Goal: Find specific page/section: Find specific page/section

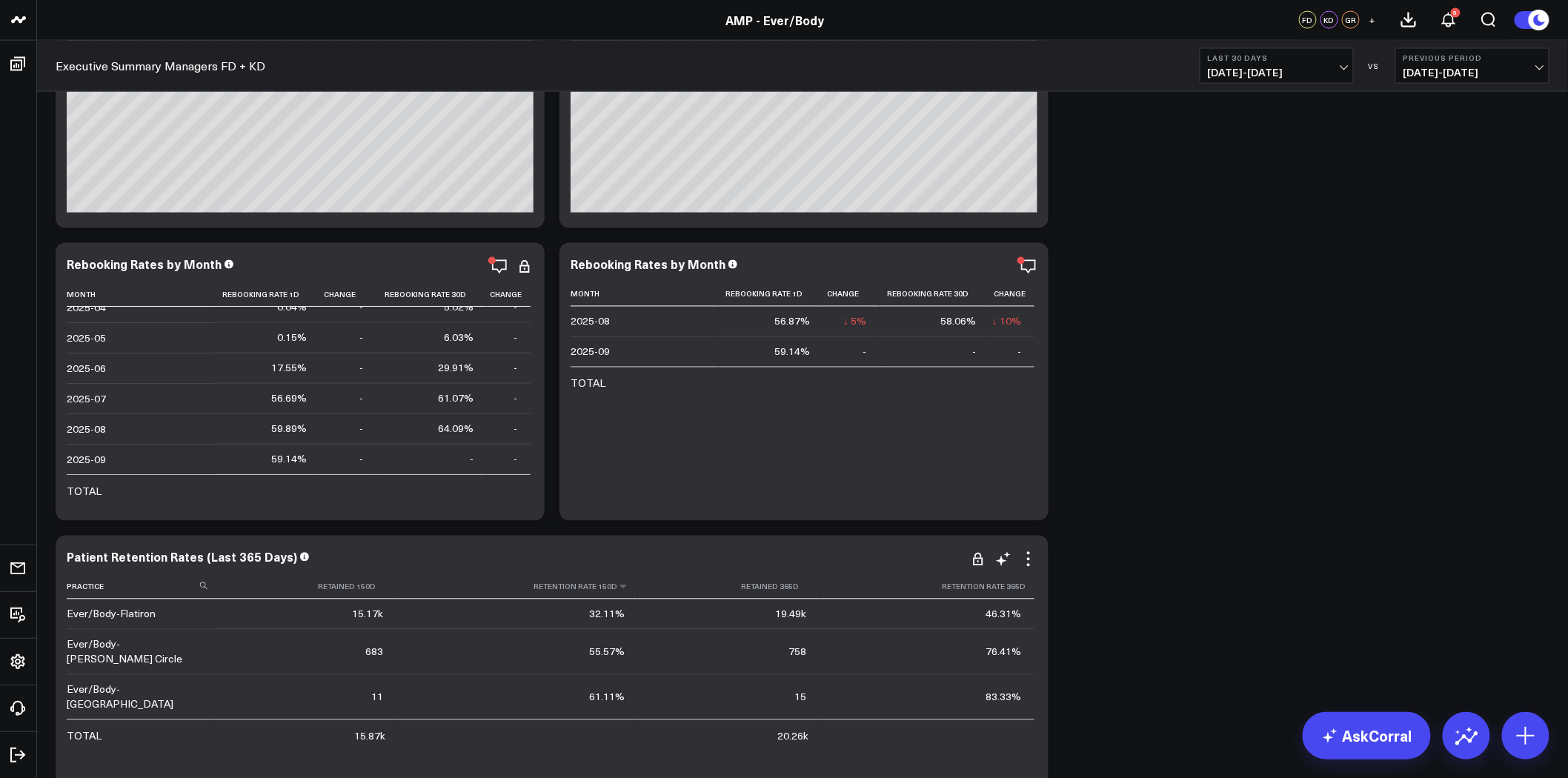
scroll to position [5612, 0]
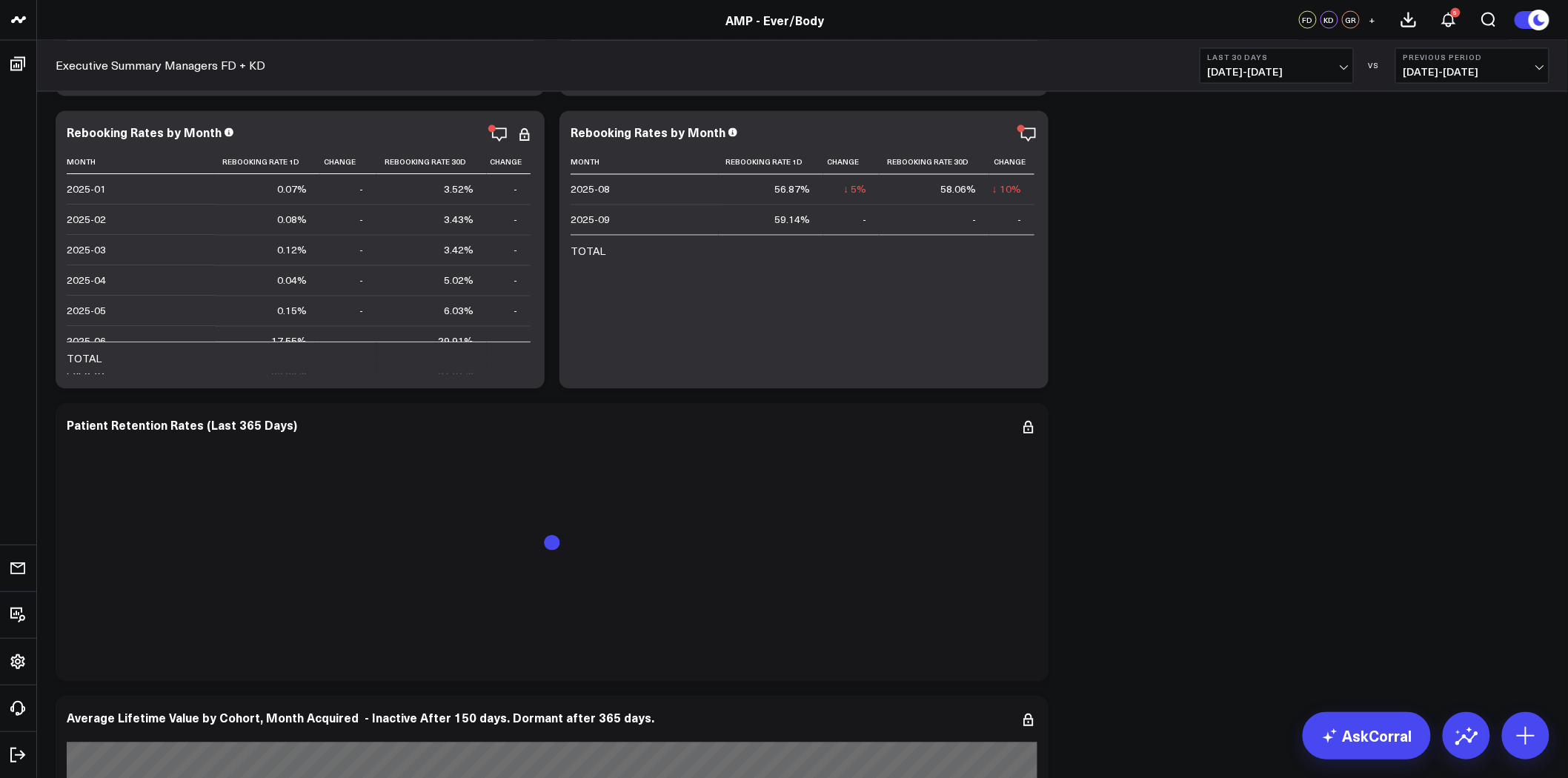
scroll to position [5812, 0]
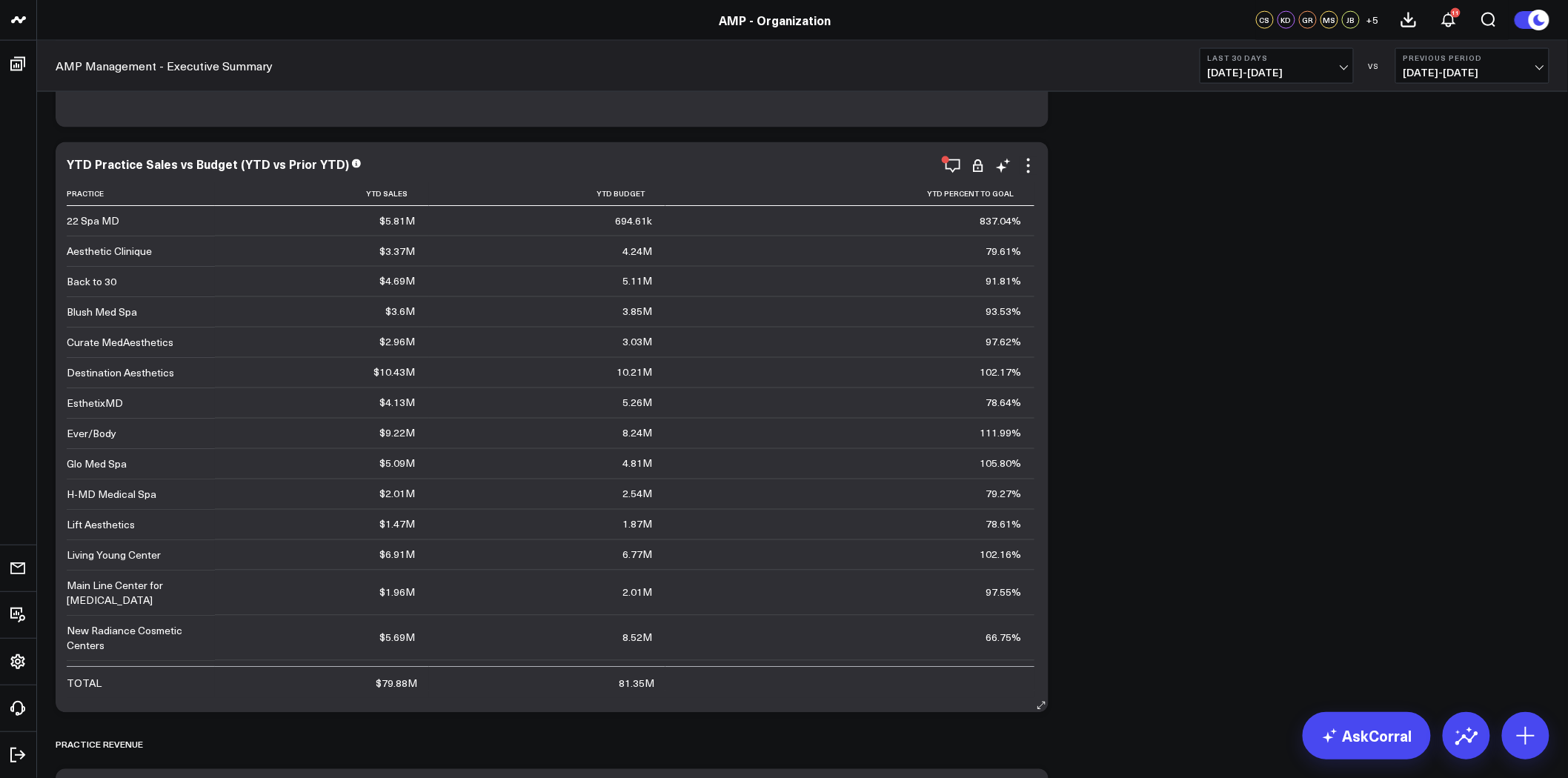
scroll to position [658, 0]
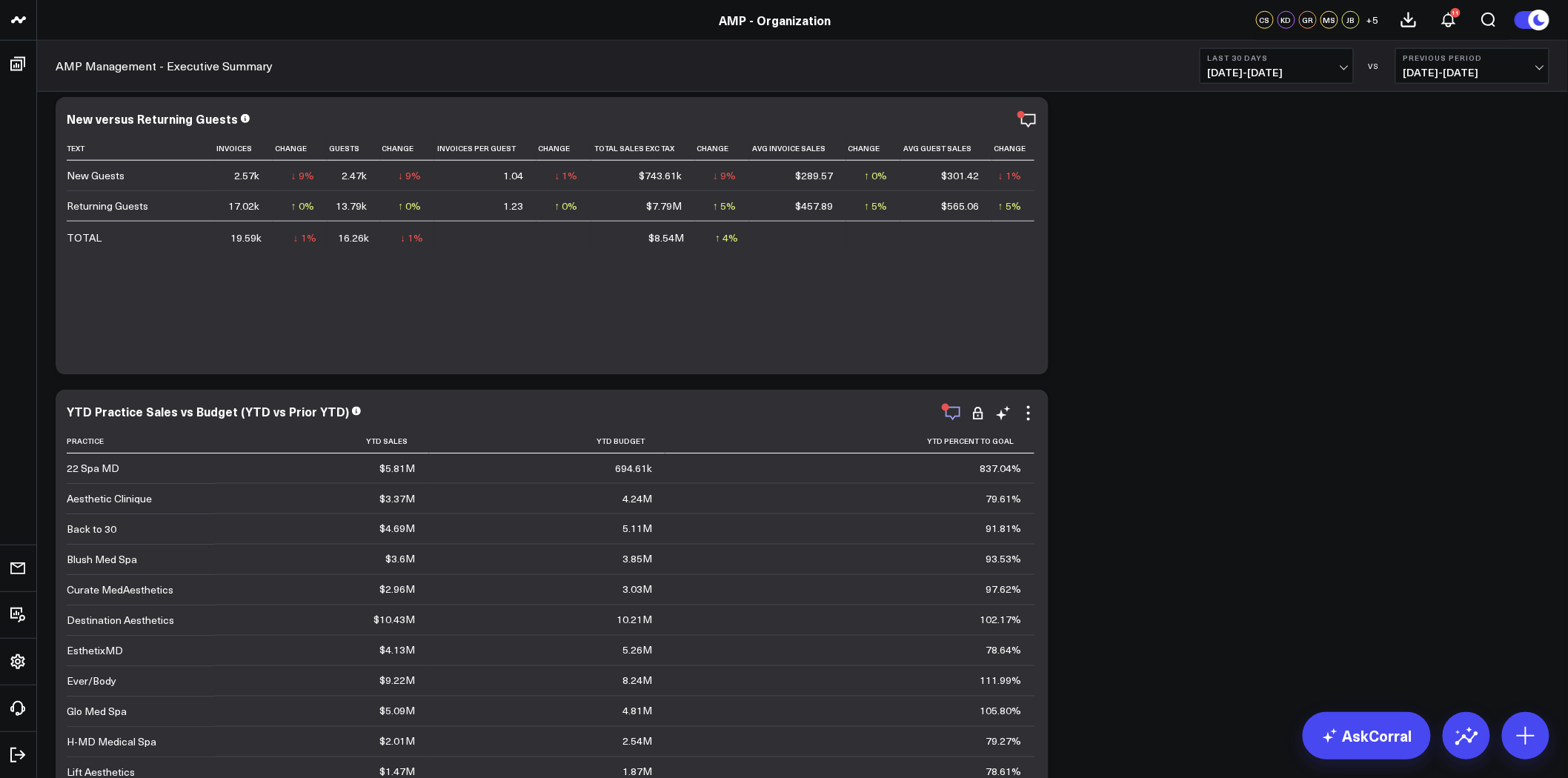
click at [947, 414] on icon "button" at bounding box center [953, 414] width 18 height 18
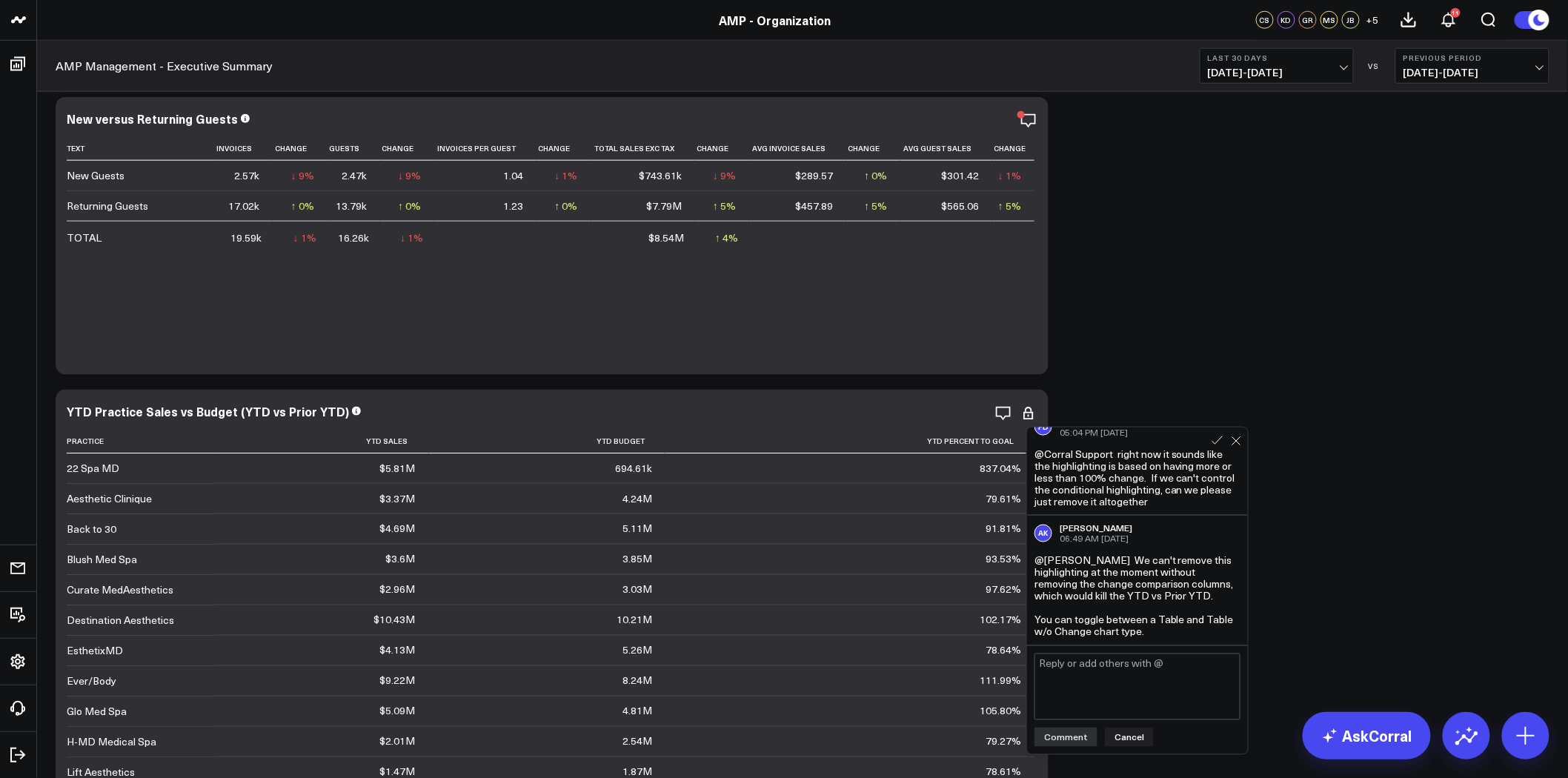
scroll to position [31, 0]
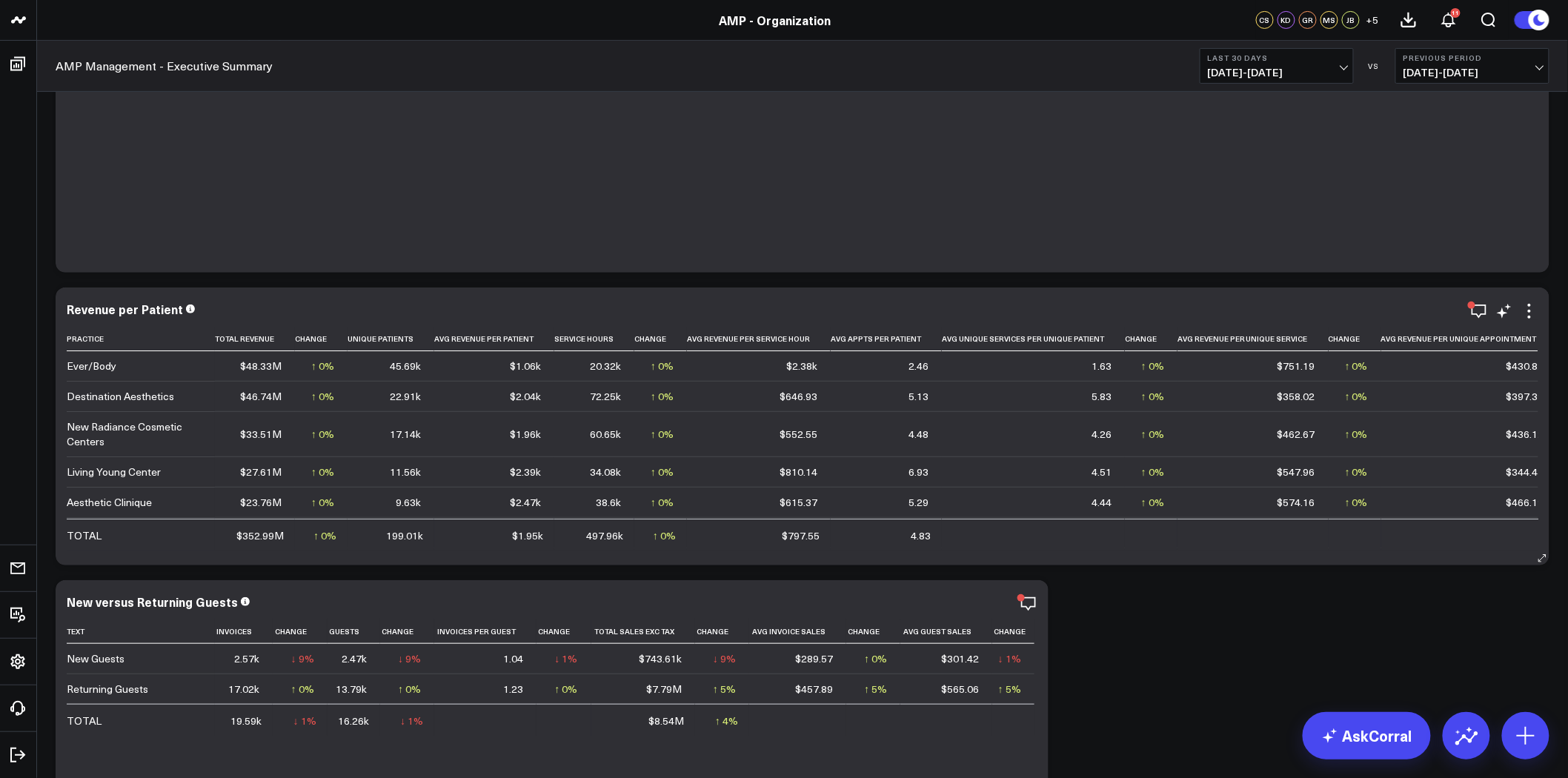
scroll to position [164, 0]
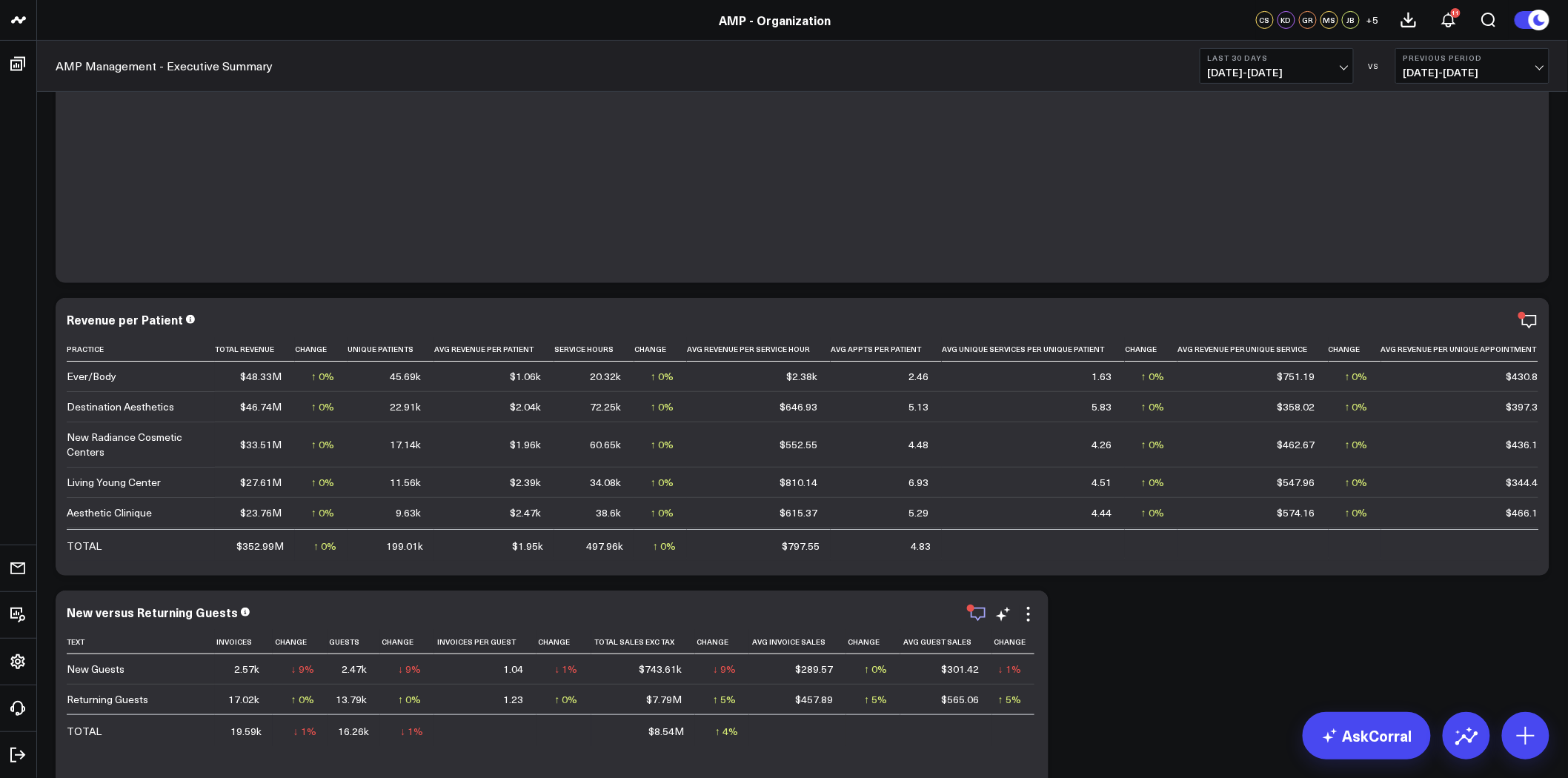
click at [981, 617] on icon "button" at bounding box center [978, 614] width 15 height 14
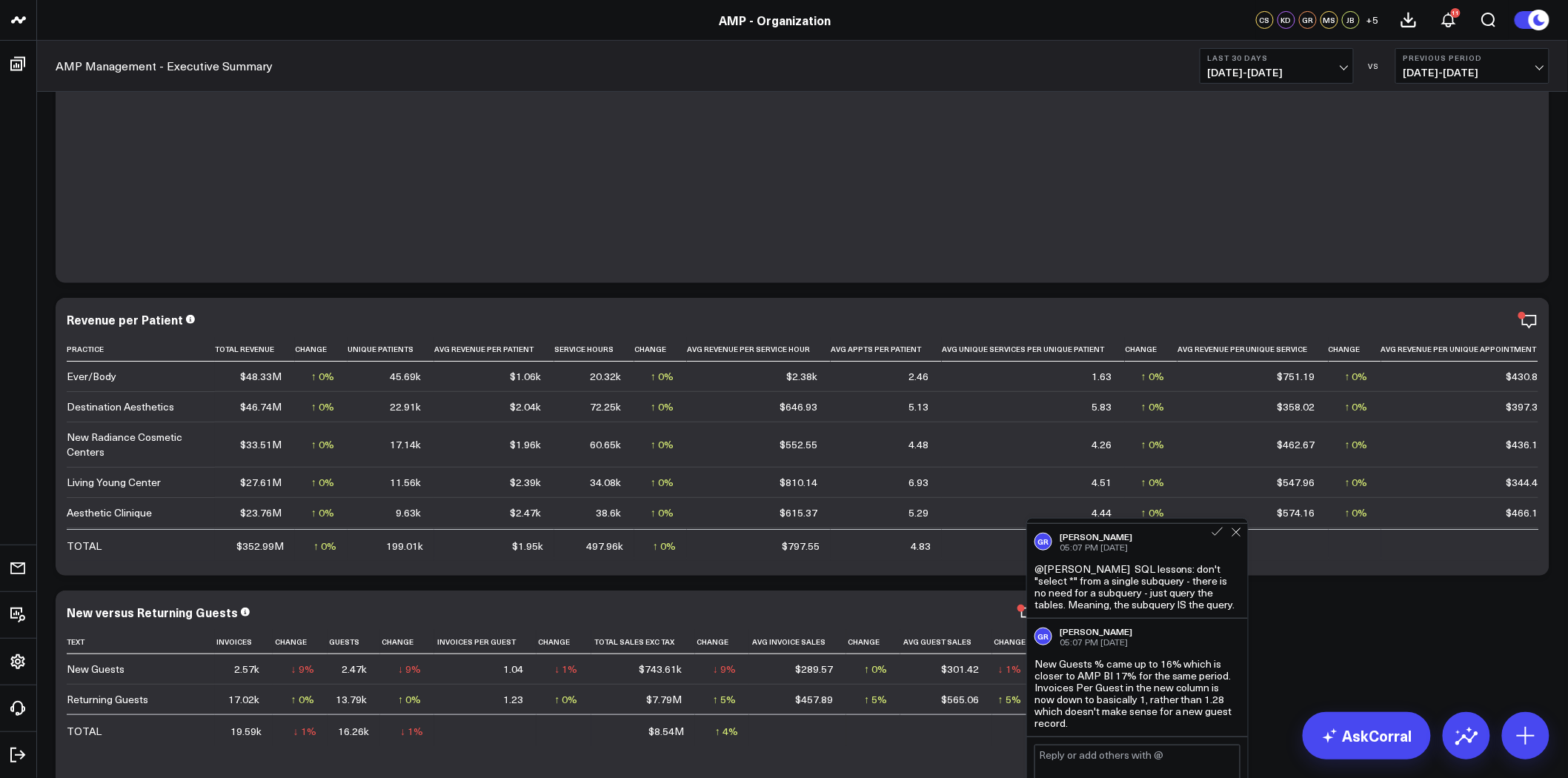
scroll to position [247, 0]
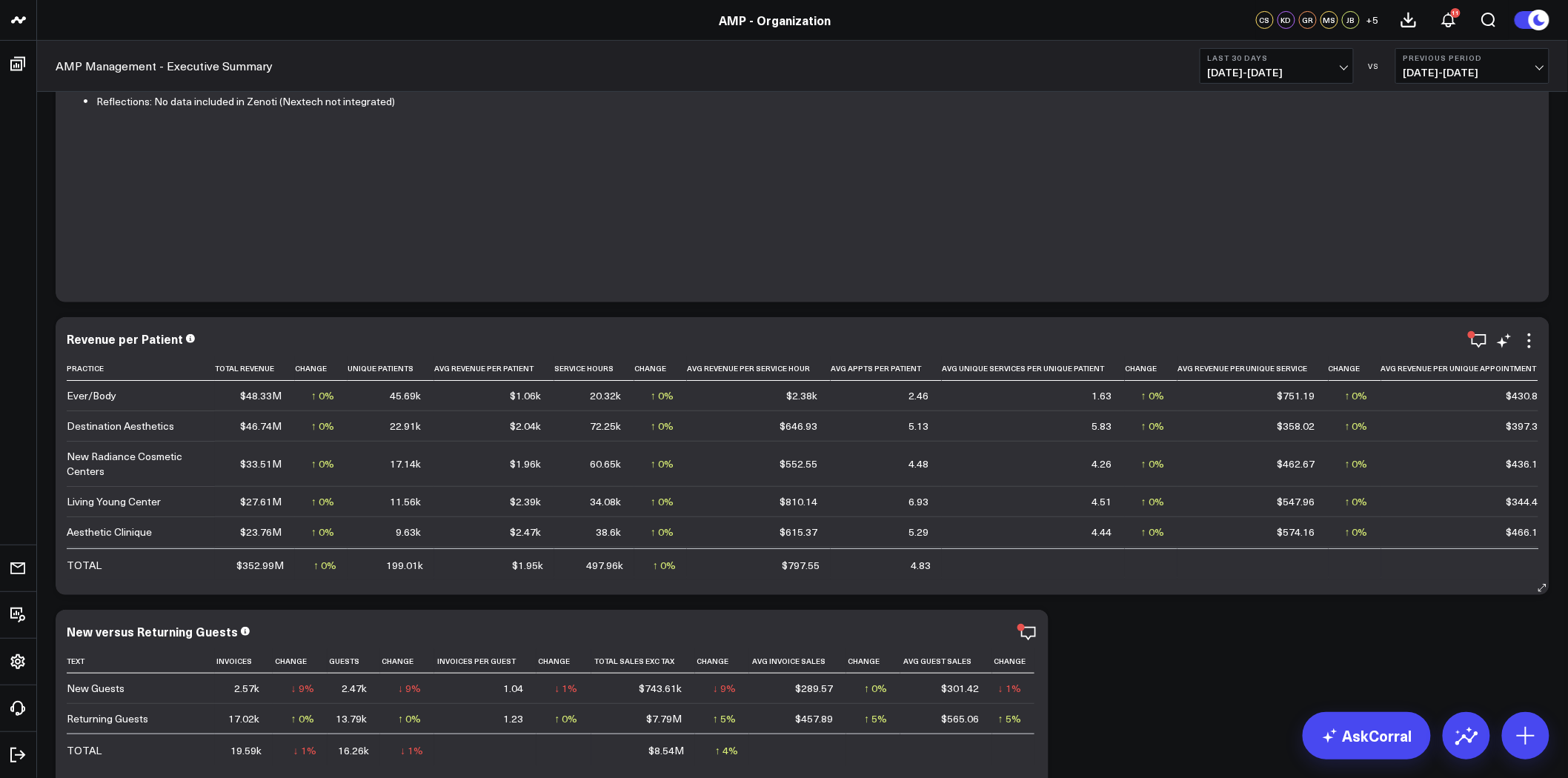
scroll to position [83, 0]
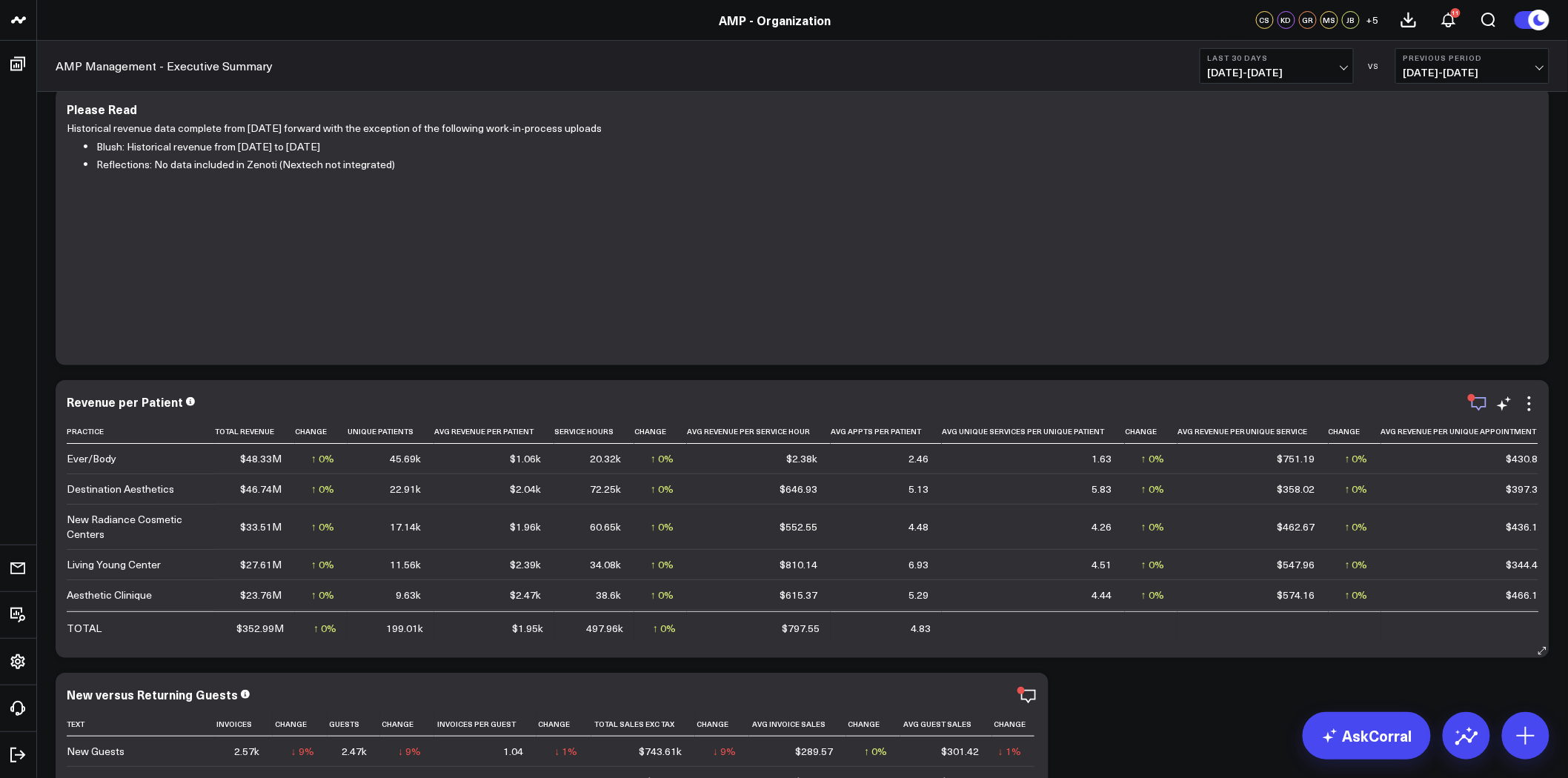
click at [1476, 402] on icon "button" at bounding box center [1480, 404] width 18 height 18
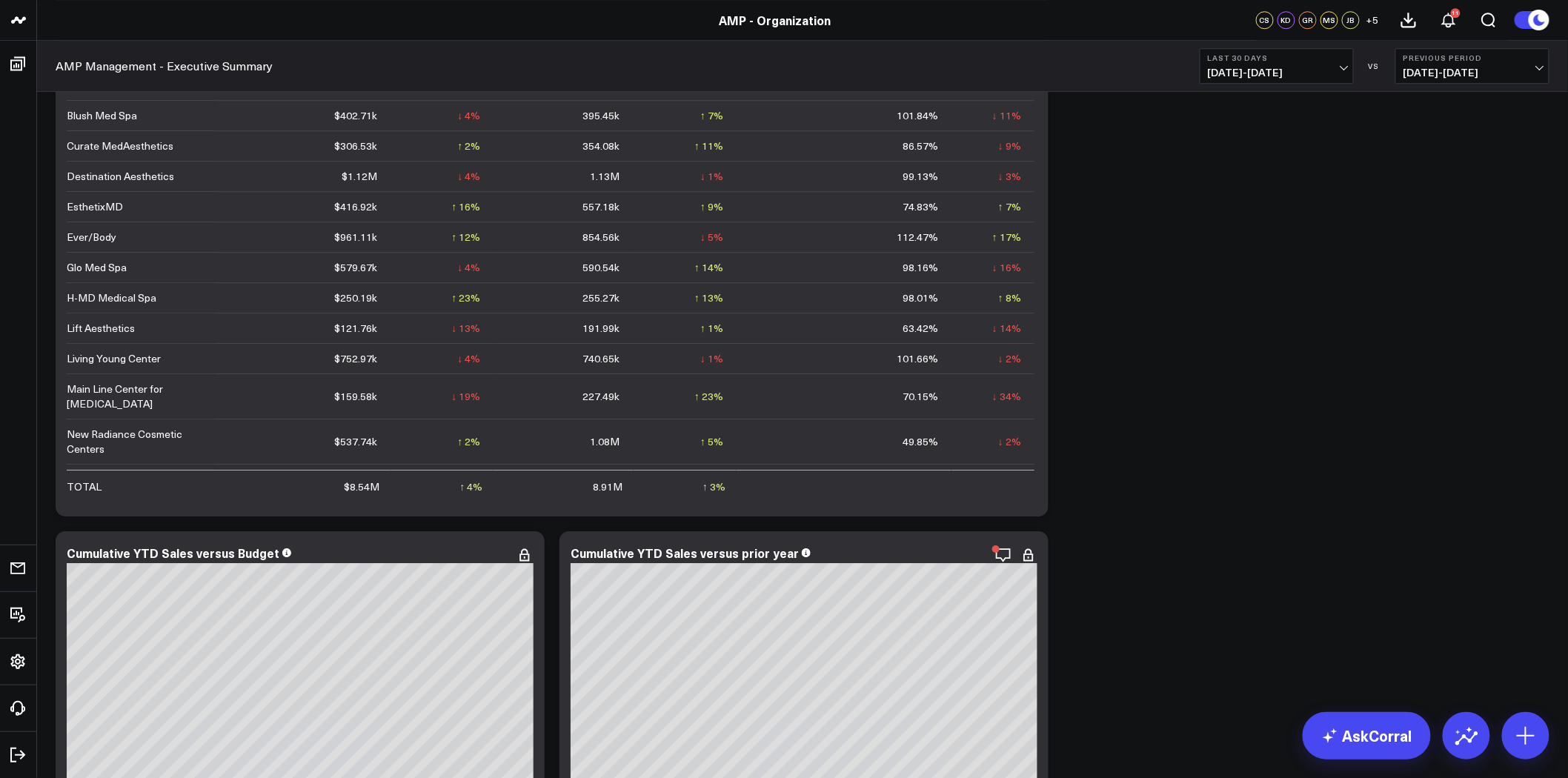
scroll to position [2057, 0]
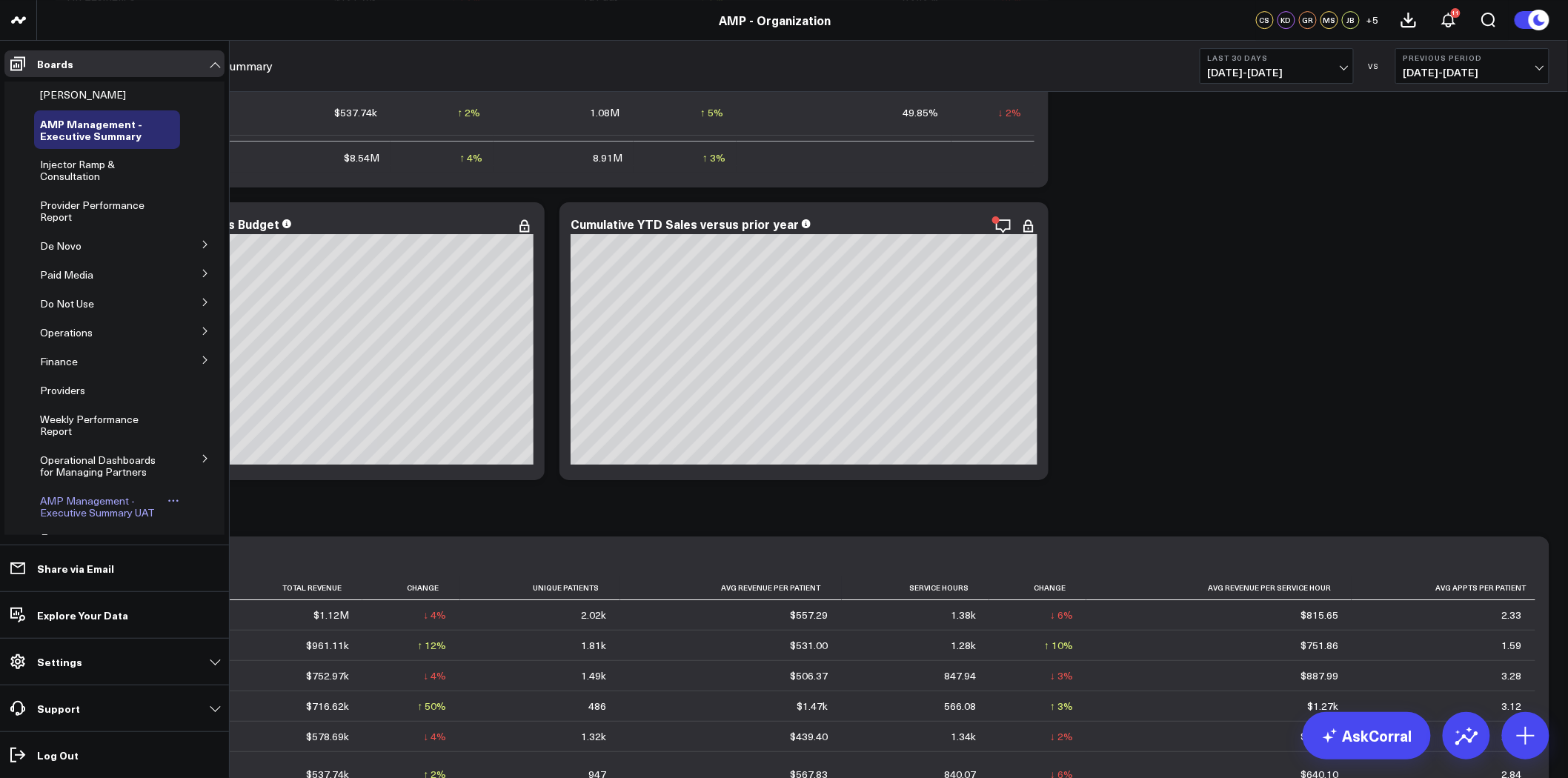
click at [128, 505] on span "AMP Management - Executive Summary UAT" at bounding box center [97, 505] width 115 height 26
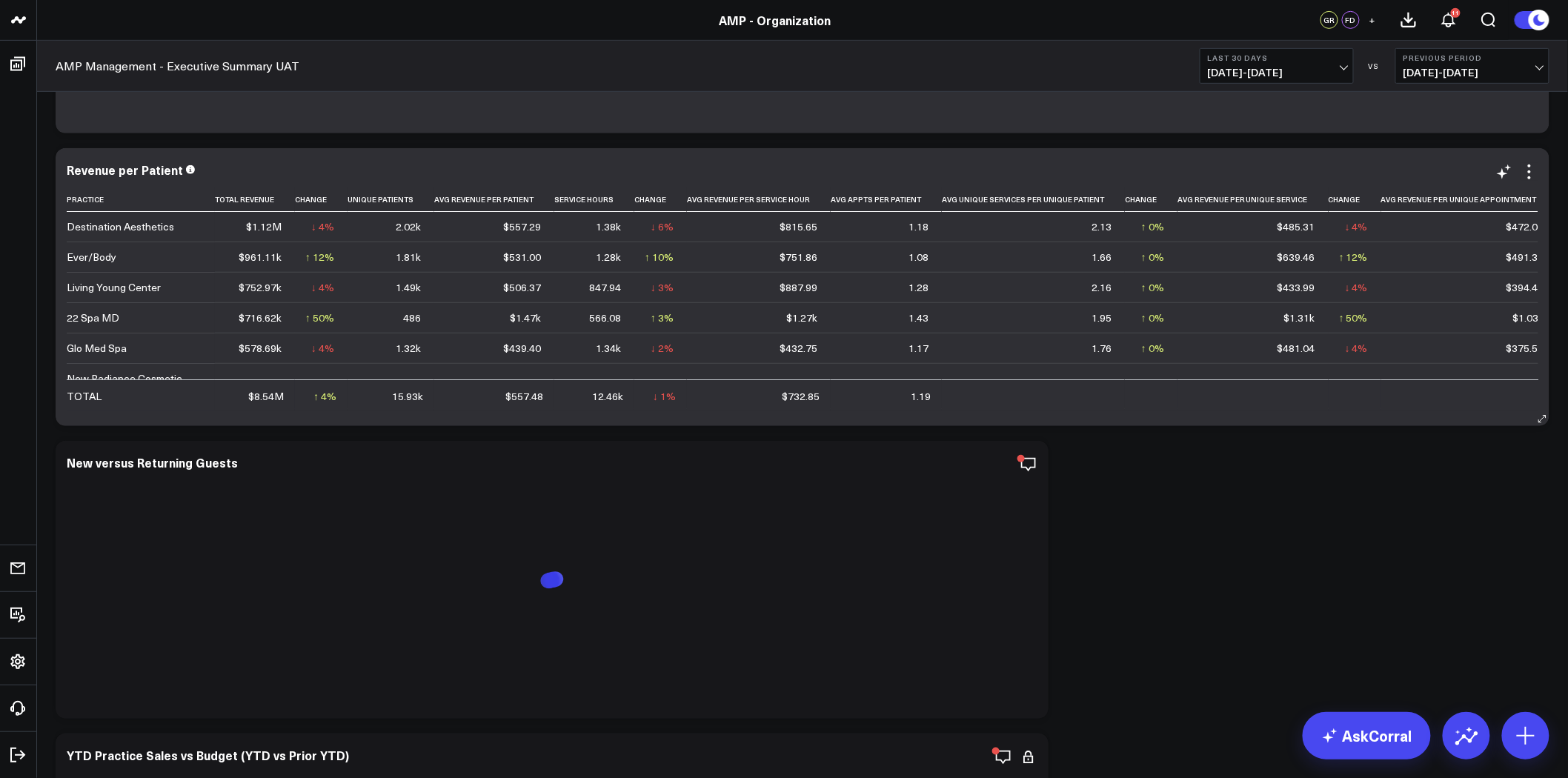
scroll to position [329, 0]
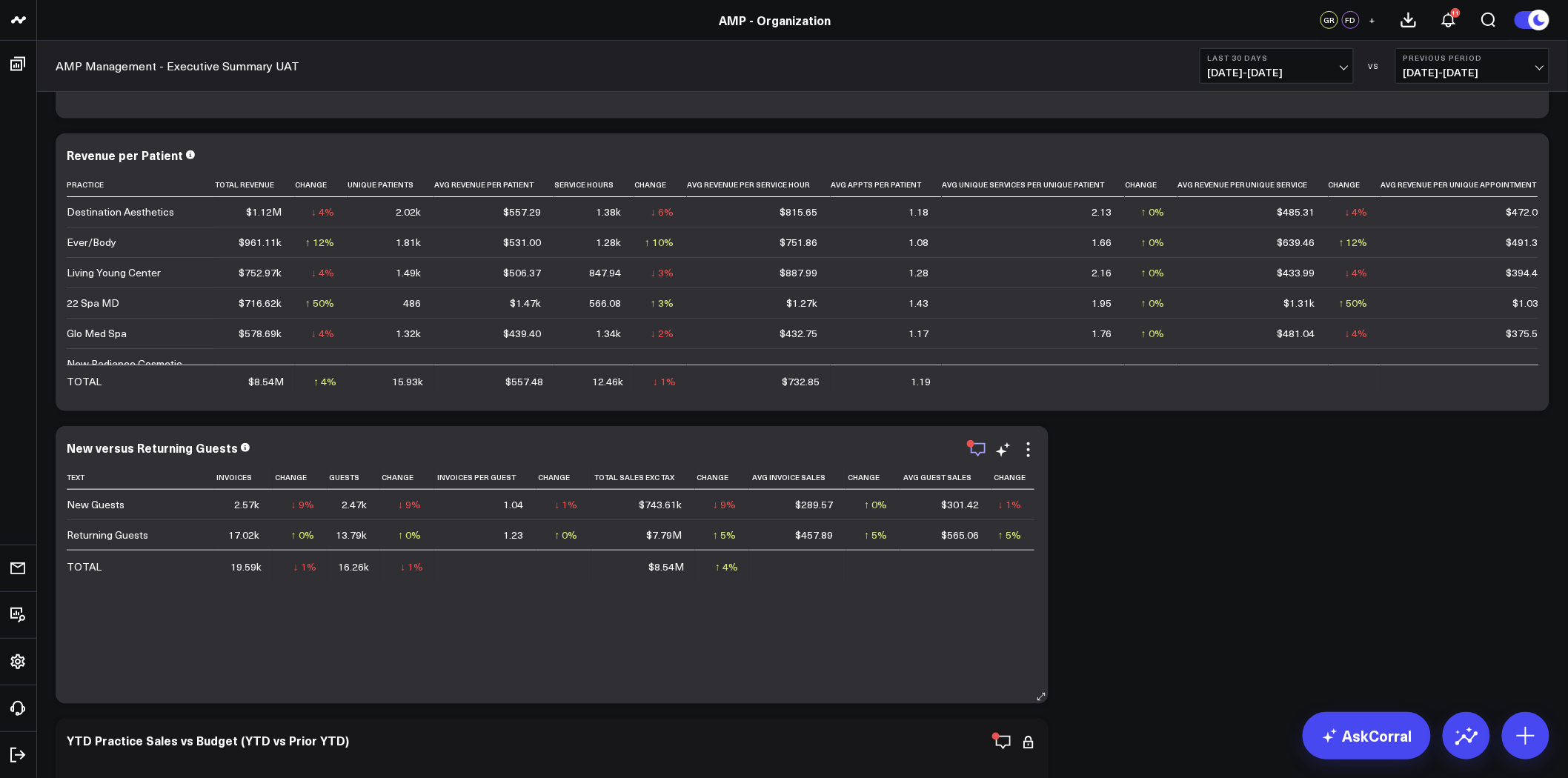
click at [980, 447] on icon "button" at bounding box center [978, 450] width 18 height 18
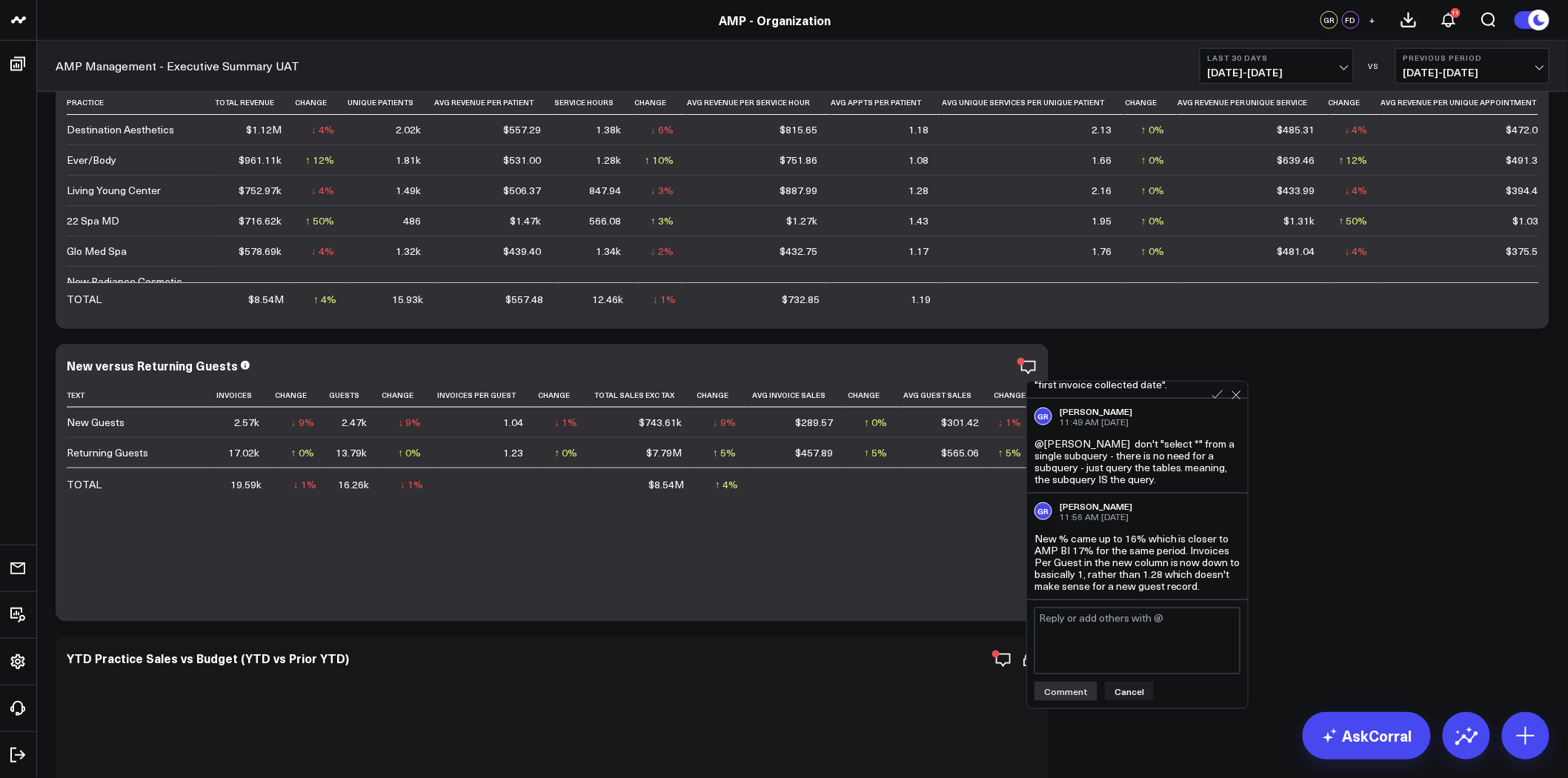
scroll to position [0, 0]
